Goal: Task Accomplishment & Management: Manage account settings

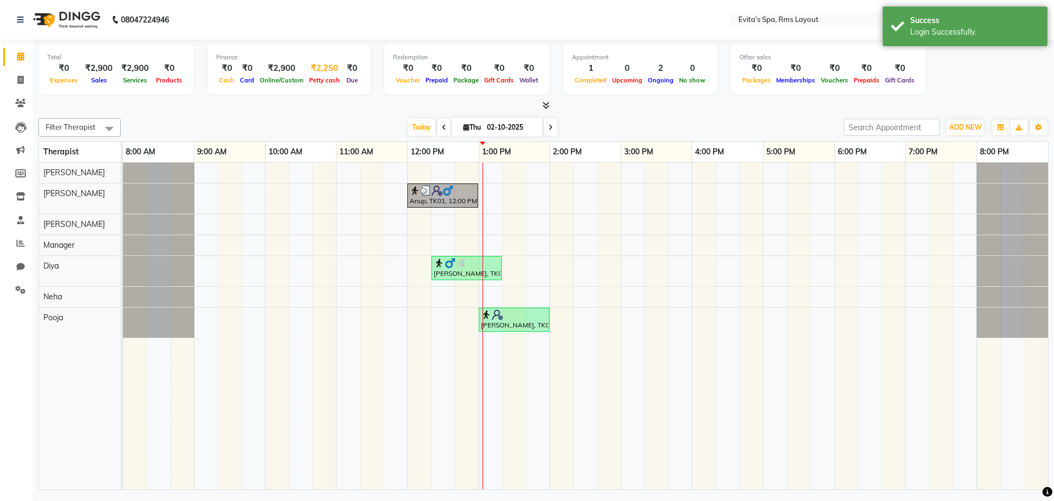
click at [322, 85] on div "Petty cash" at bounding box center [324, 80] width 36 height 12
click at [320, 77] on span "Petty cash" at bounding box center [324, 80] width 36 height 8
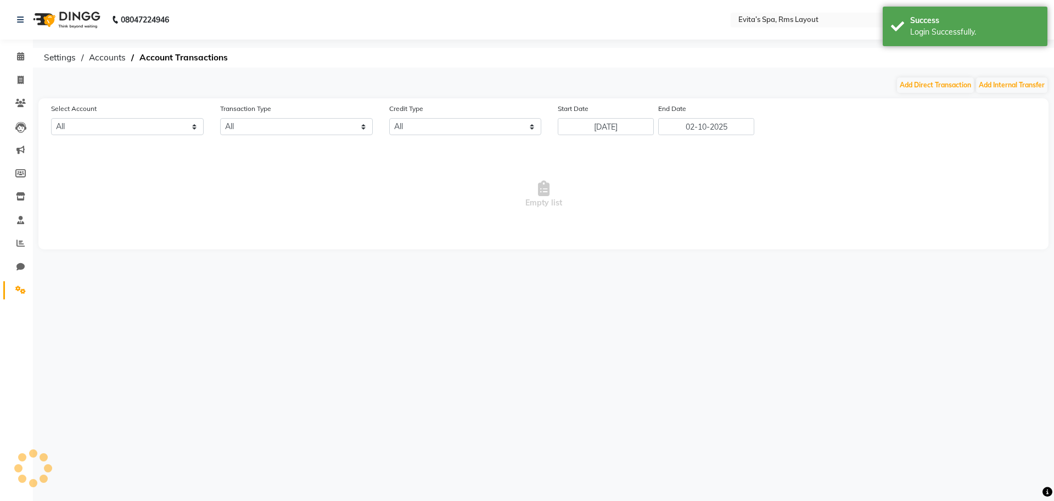
select select "6998"
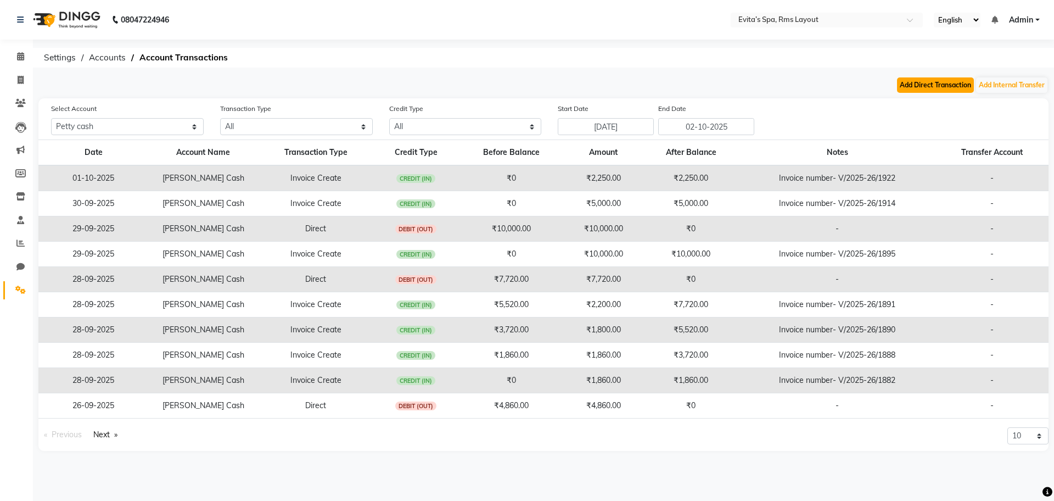
click at [928, 79] on button "Add Direct Transaction" at bounding box center [935, 84] width 77 height 15
select select "direct"
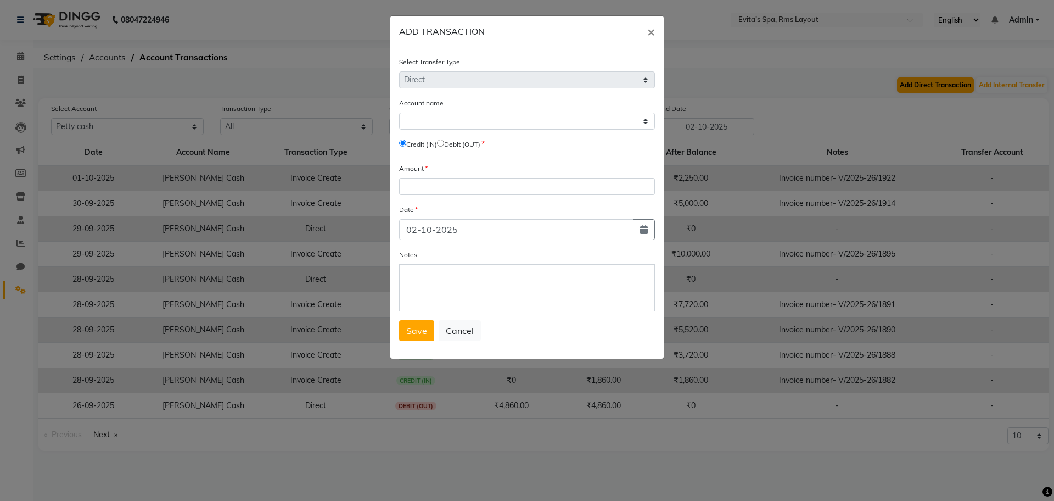
select select "6998"
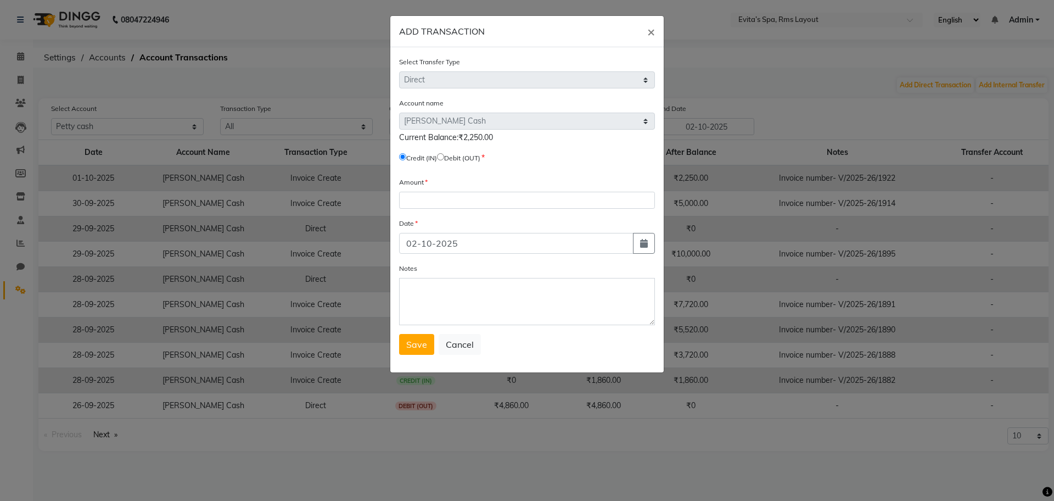
click at [444, 155] on input "radio" at bounding box center [440, 156] width 7 height 7
radio input "true"
click at [428, 204] on input "number" at bounding box center [527, 200] width 256 height 17
type input "2250"
click at [418, 243] on input "02-10-2025" at bounding box center [516, 243] width 234 height 21
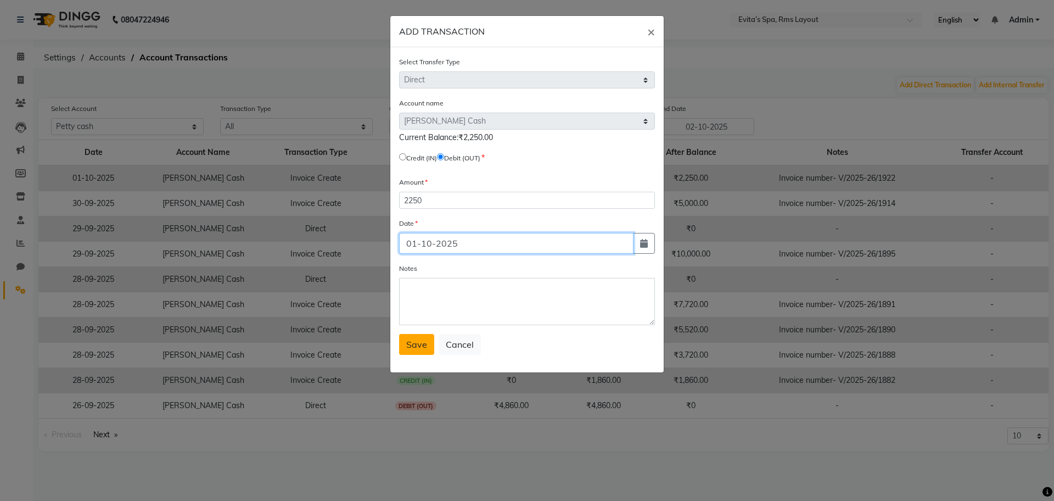
type input "01-10-2025"
click at [423, 343] on span "Save" at bounding box center [416, 344] width 21 height 11
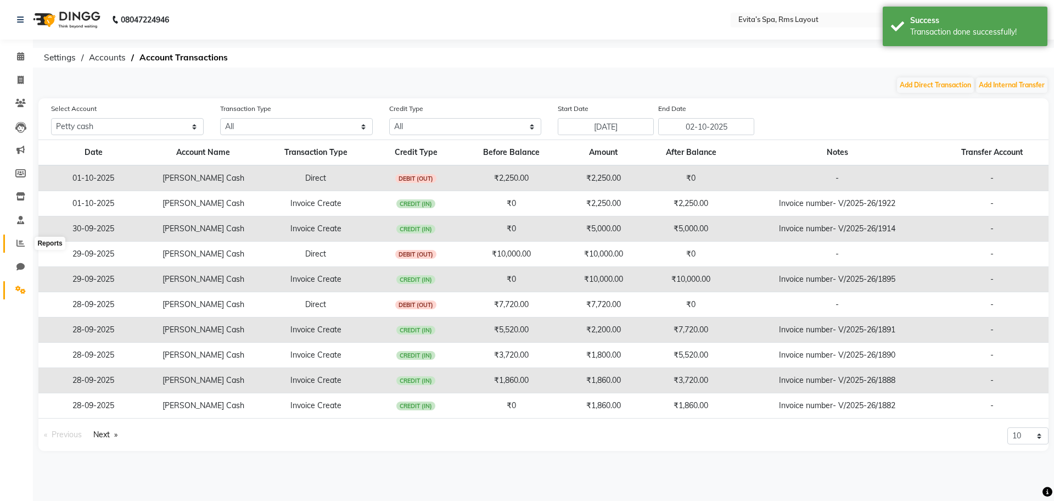
click at [21, 239] on icon at bounding box center [20, 243] width 8 height 8
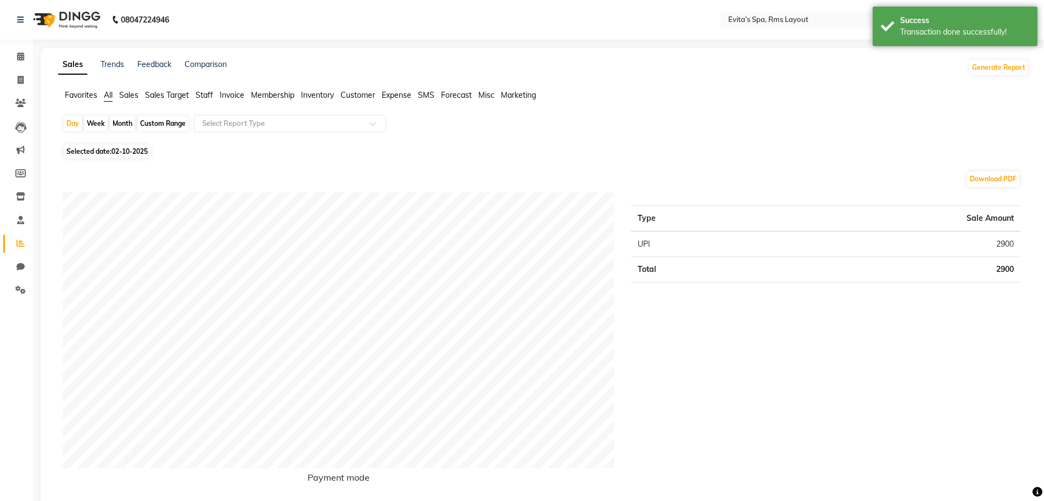
click at [207, 95] on span "Staff" at bounding box center [204, 95] width 18 height 10
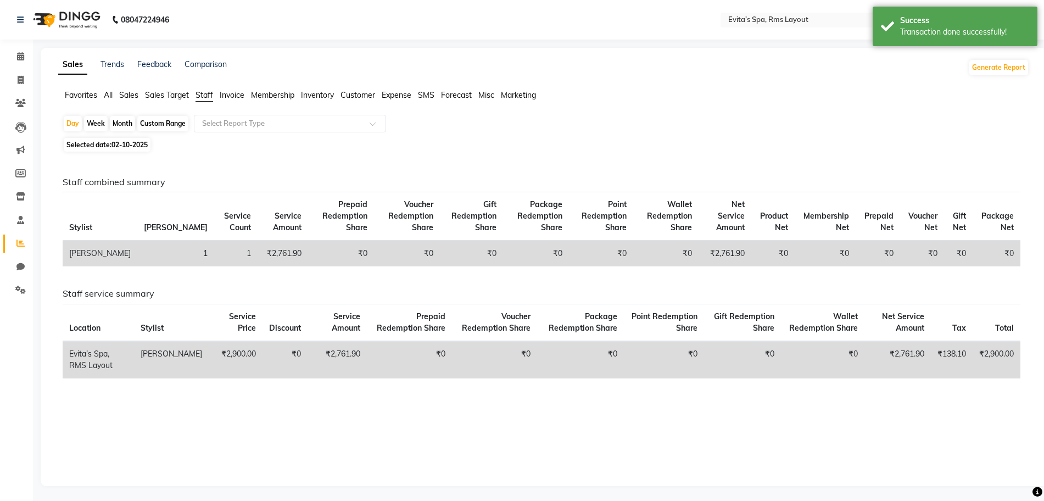
click at [139, 143] on span "02-10-2025" at bounding box center [129, 145] width 36 height 8
select select "10"
select select "2025"
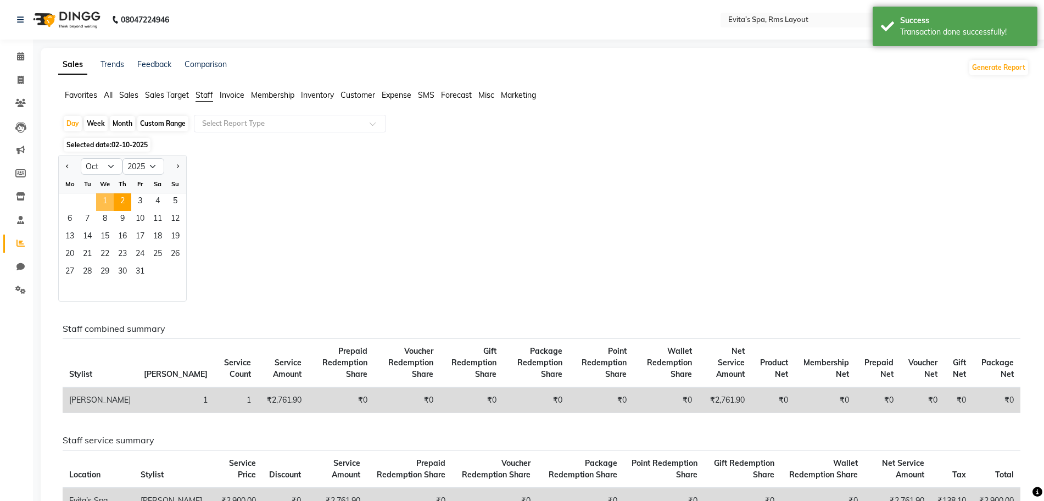
click at [110, 201] on span "1" at bounding box center [105, 202] width 18 height 18
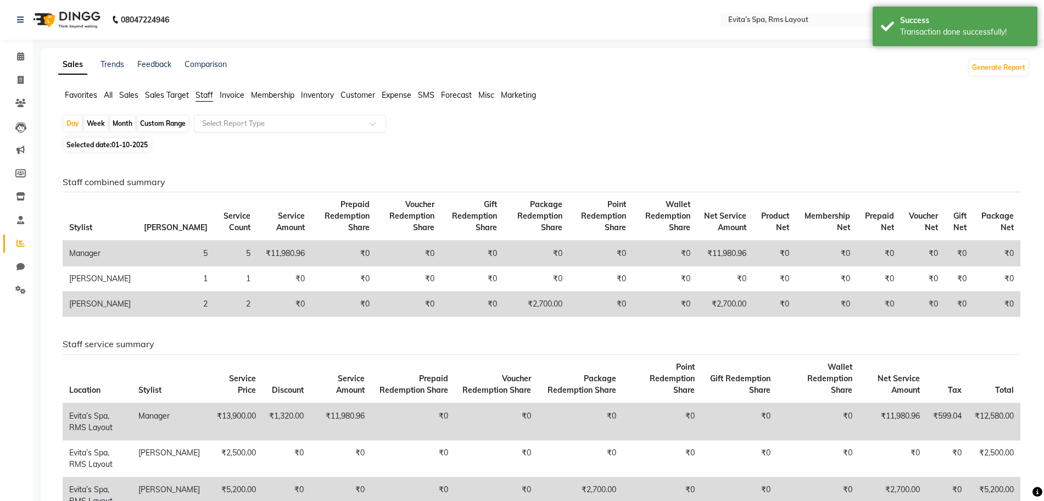
click at [233, 125] on input "text" at bounding box center [279, 123] width 158 height 11
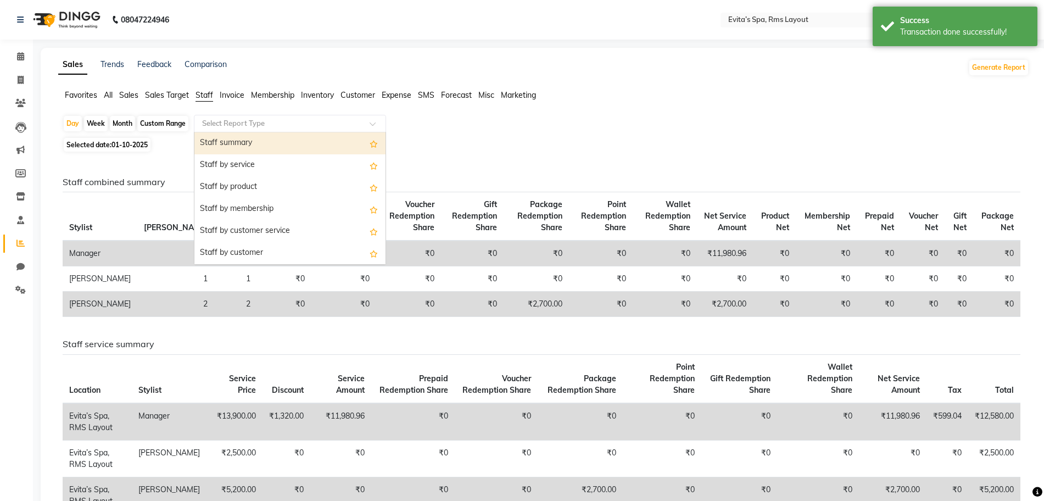
click at [227, 142] on div "Staff summary" at bounding box center [289, 143] width 191 height 22
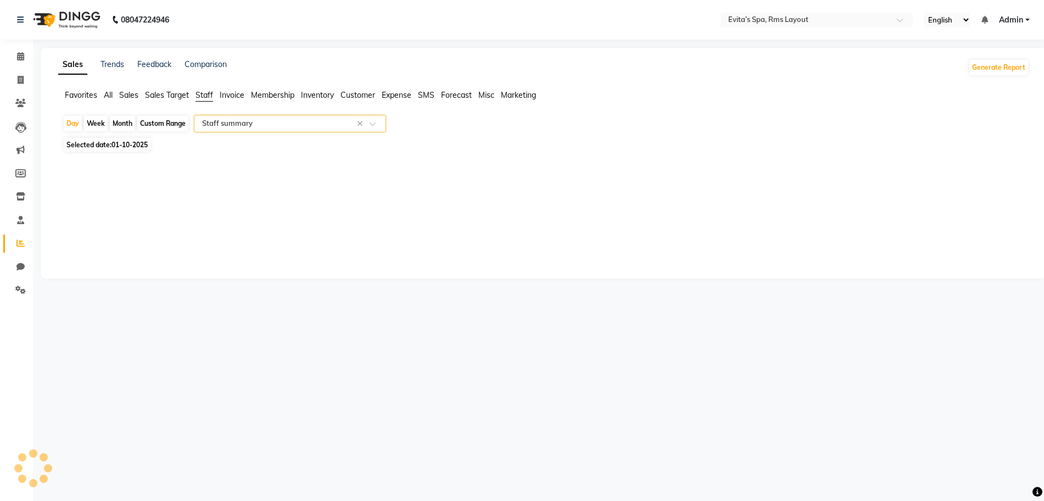
select select "full_report"
select select "csv"
click at [190, 281] on div at bounding box center [541, 369] width 957 height 384
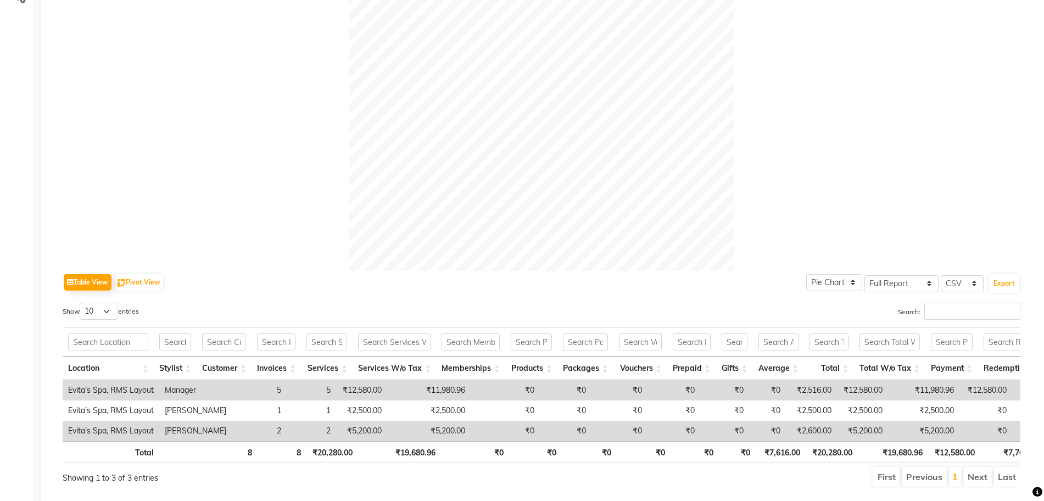
scroll to position [334, 0]
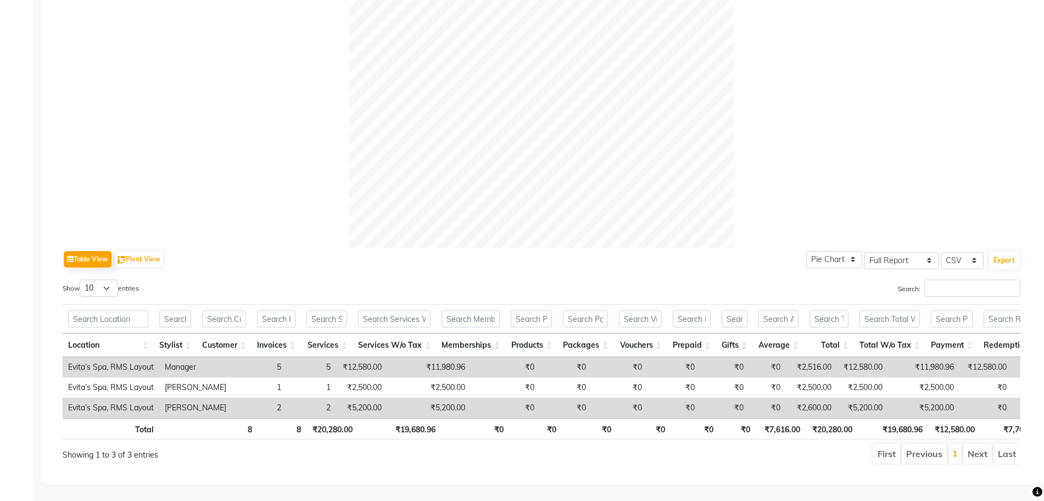
click at [216, 257] on div "Table View Pivot View Pie Chart Bar Chart Select Full Report Filtered Report Se…" at bounding box center [541, 356] width 957 height 217
click at [109, 279] on select "10 25 50 100" at bounding box center [99, 287] width 38 height 17
select select "100"
click at [81, 279] on select "10 25 50 100" at bounding box center [99, 287] width 38 height 17
click at [167, 301] on div "Location Stylist Customer Invoices Services Services W/o Tax Memberships Produc…" at bounding box center [541, 329] width 957 height 56
